Goal: Find specific page/section: Find specific page/section

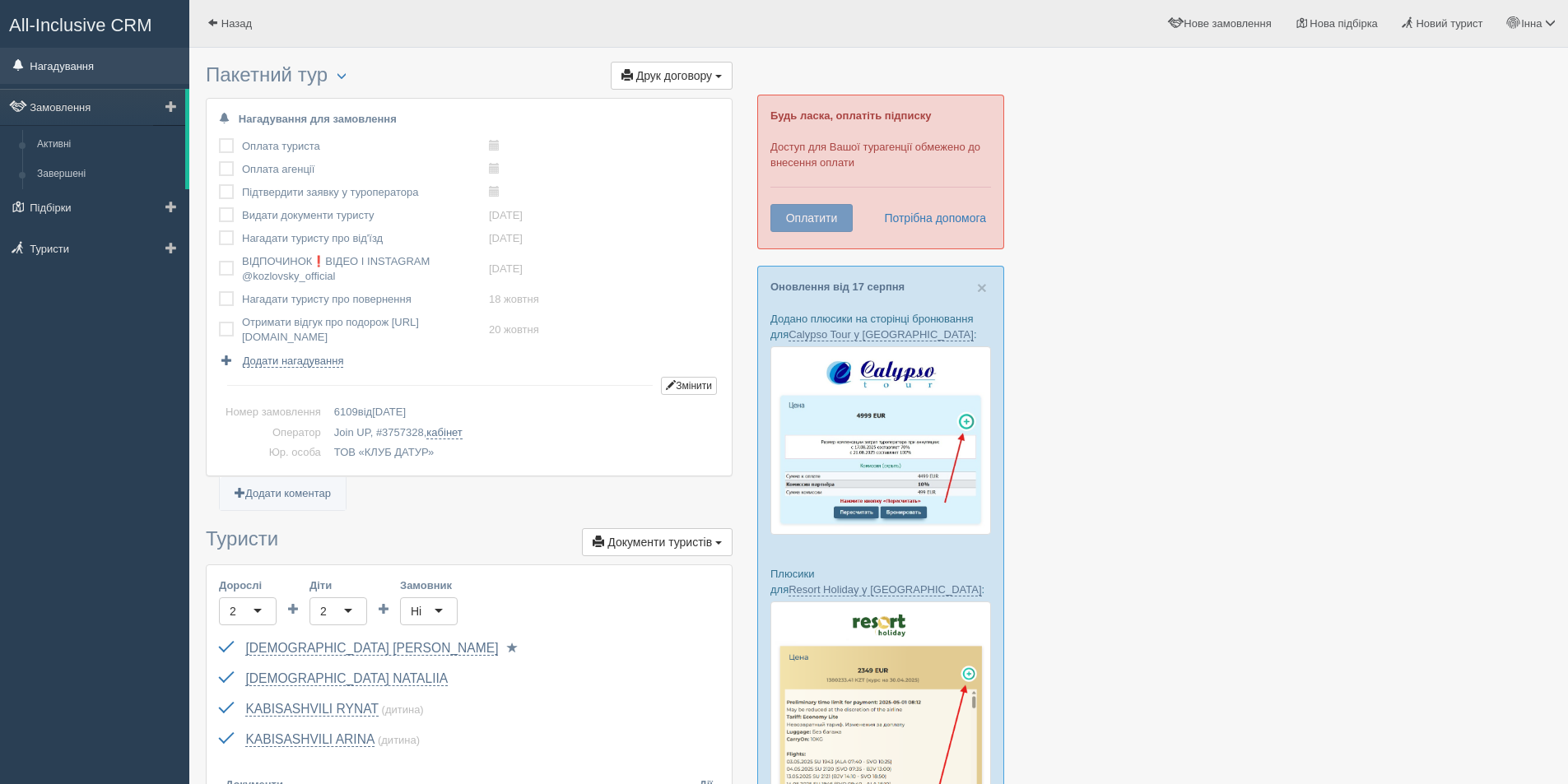
click at [79, 64] on link "Нагадування" at bounding box center [94, 66] width 189 height 36
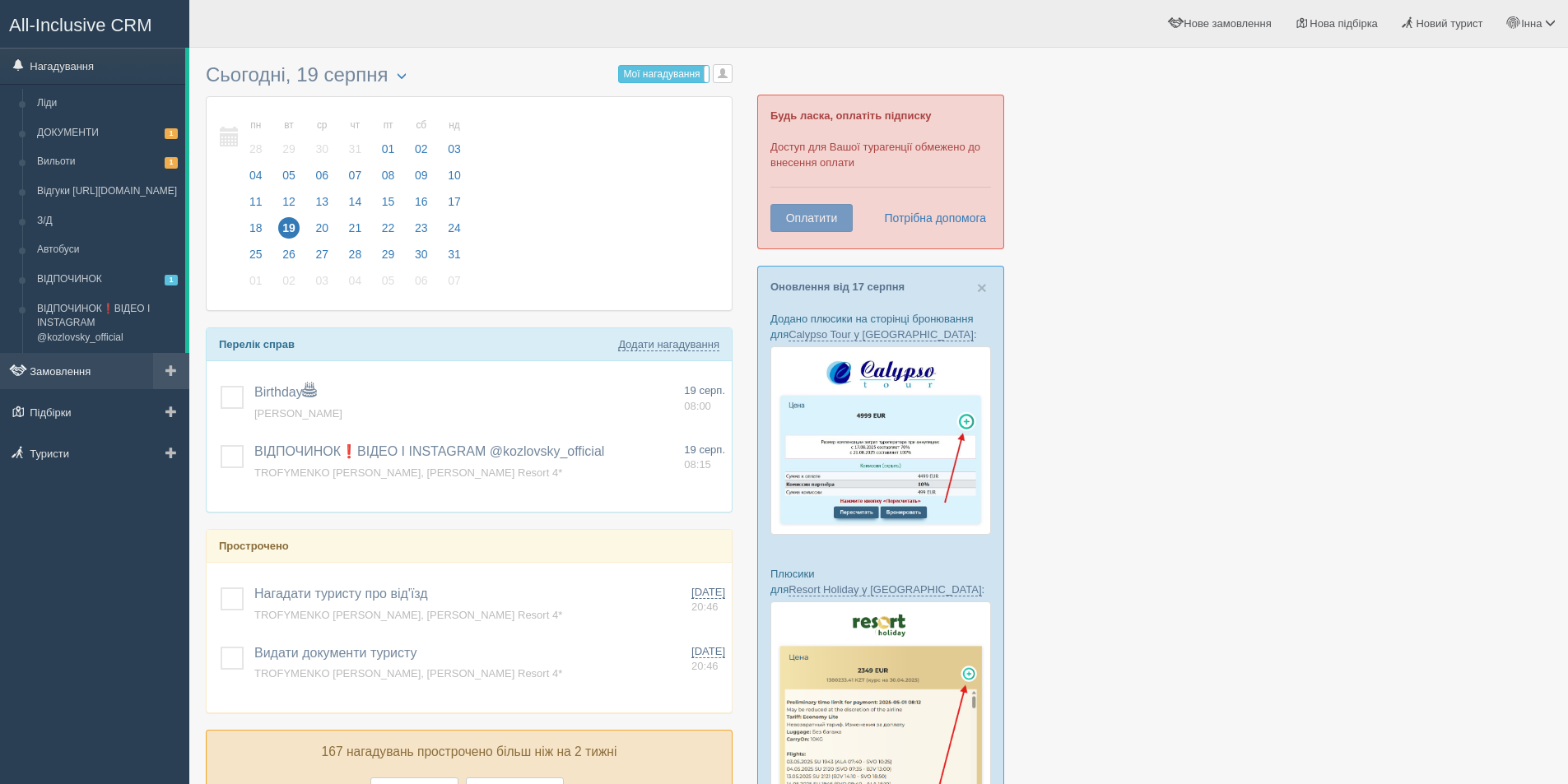
click at [47, 373] on link "Замовлення" at bounding box center [94, 371] width 189 height 36
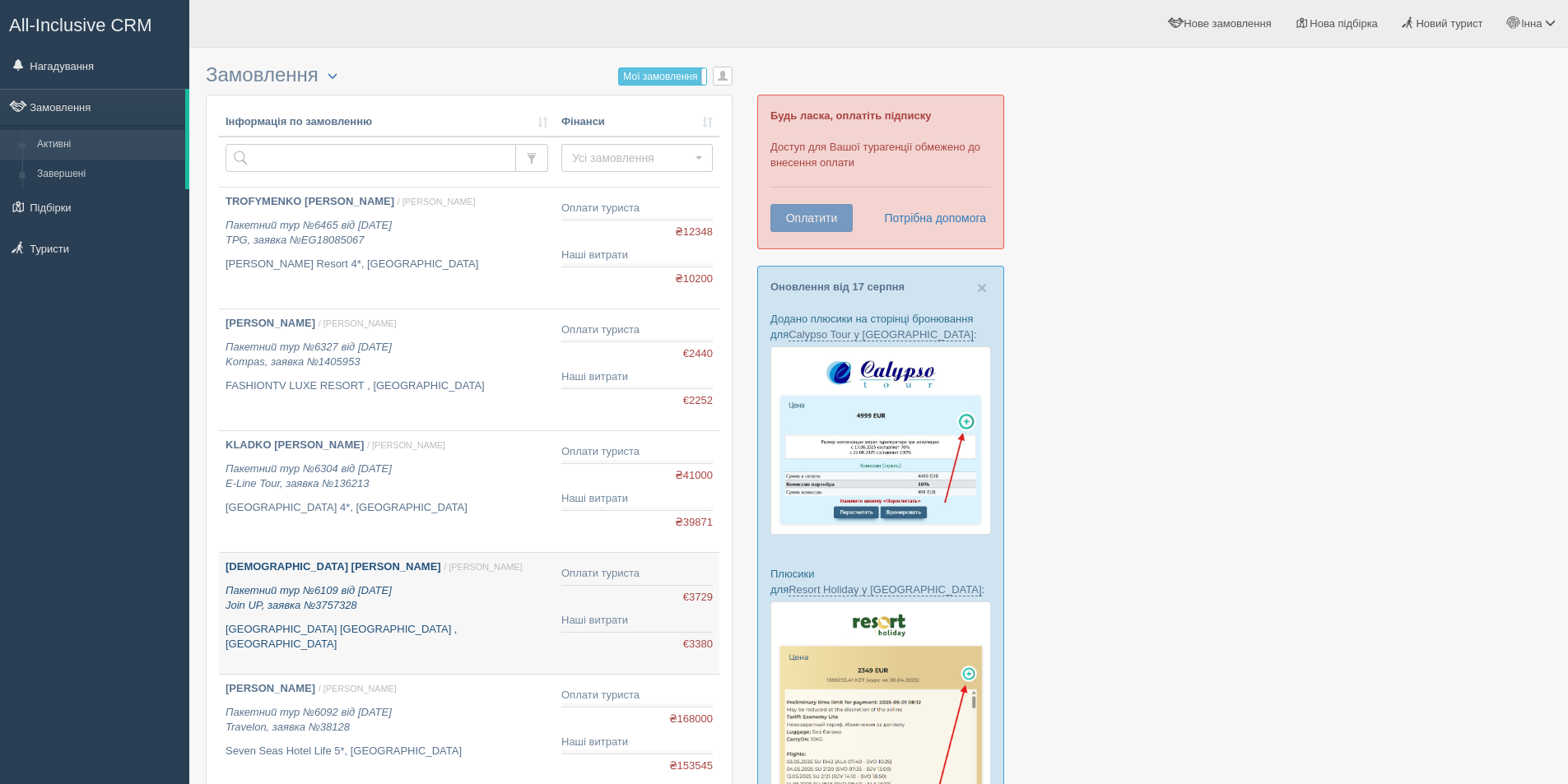
click at [268, 564] on b "[DEMOGRAPHIC_DATA] [PERSON_NAME]" at bounding box center [333, 566] width 216 height 12
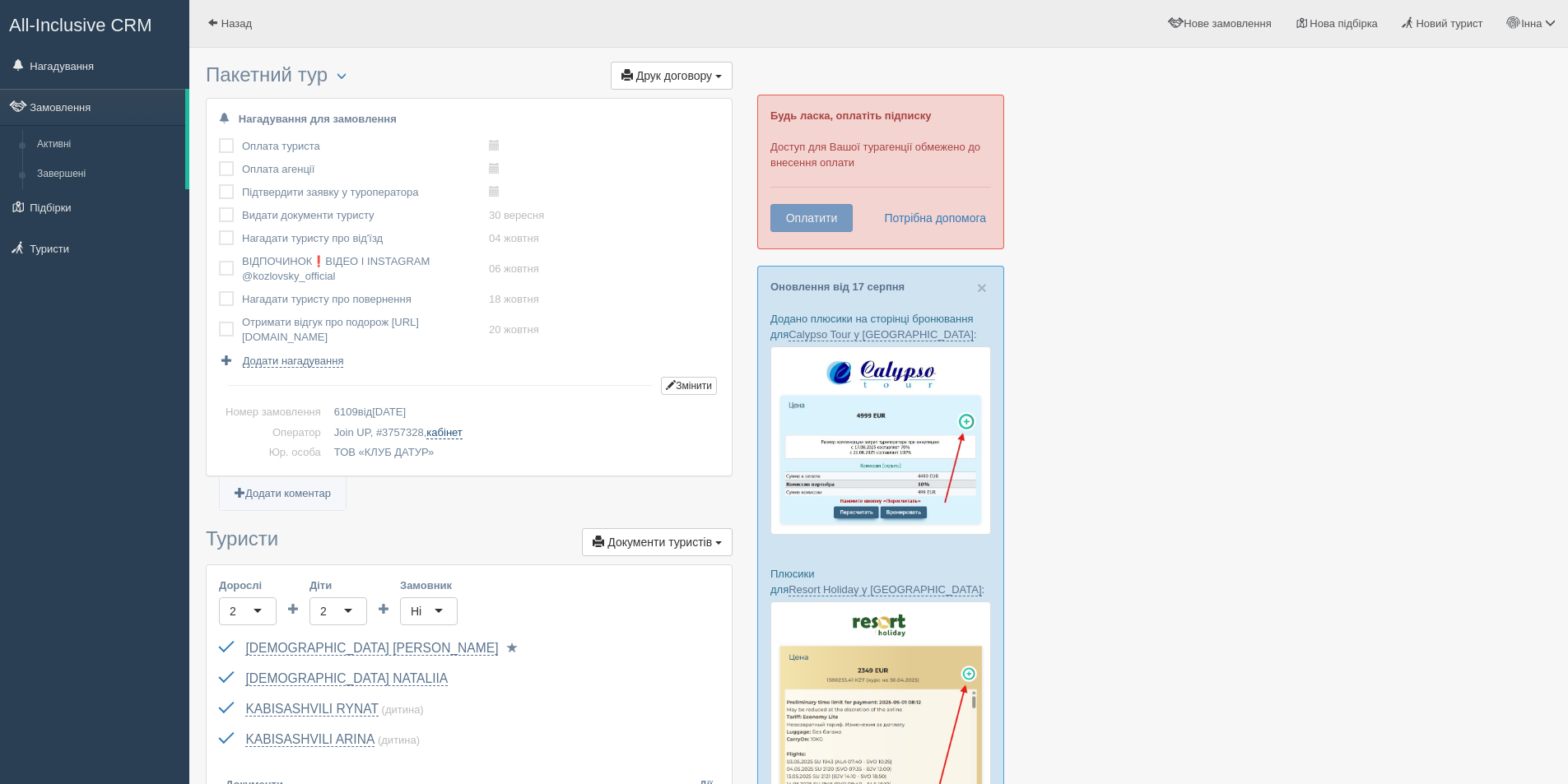
click at [451, 428] on link "кабінет" at bounding box center [443, 432] width 35 height 13
